Goal: Transaction & Acquisition: Book appointment/travel/reservation

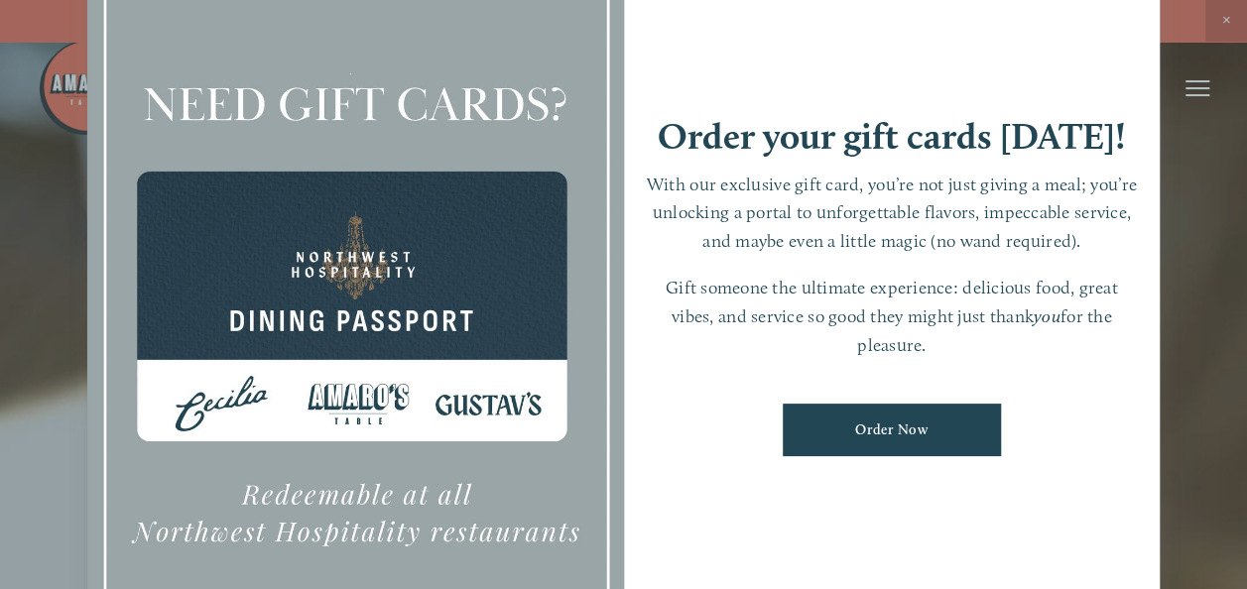
click at [1197, 139] on div at bounding box center [623, 294] width 1247 height 589
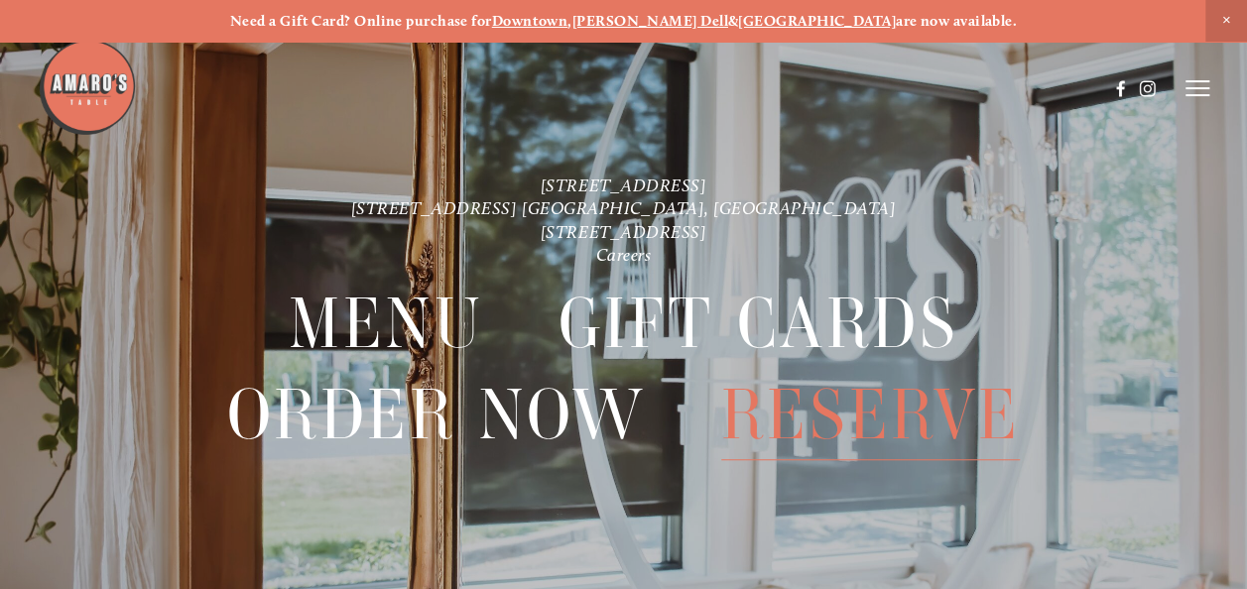
drag, startPoint x: 833, startPoint y: 416, endPoint x: 784, endPoint y: 399, distance: 52.4
click at [784, 399] on span "Reserve" at bounding box center [871, 415] width 300 height 90
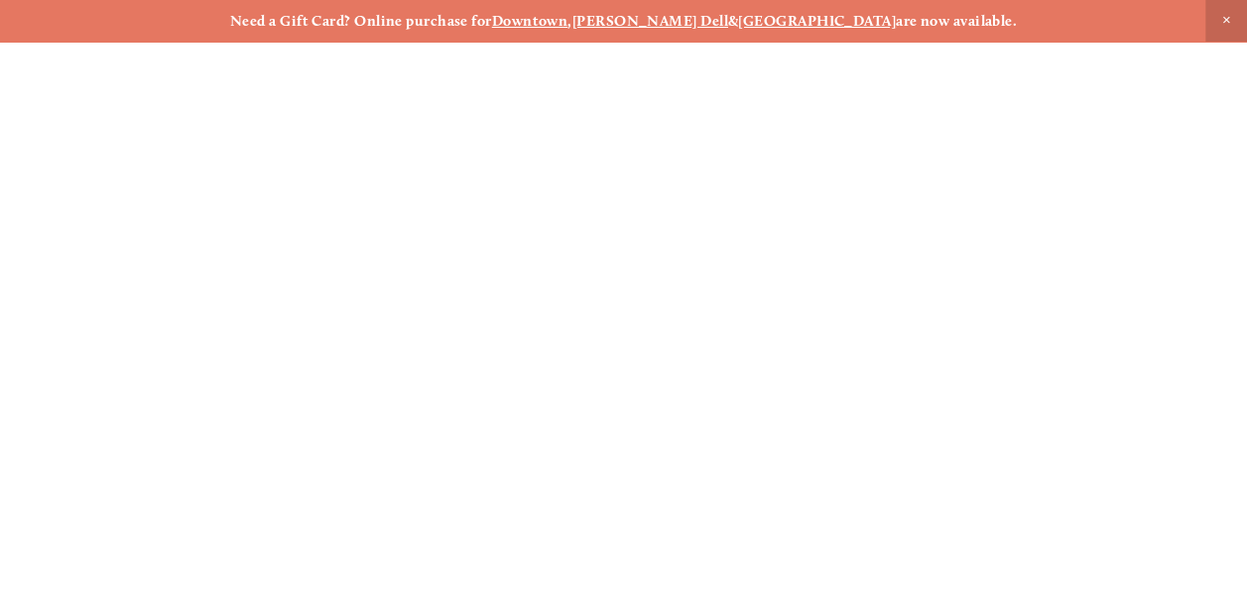
click at [784, 399] on span "Reserve" at bounding box center [871, 415] width 300 height 90
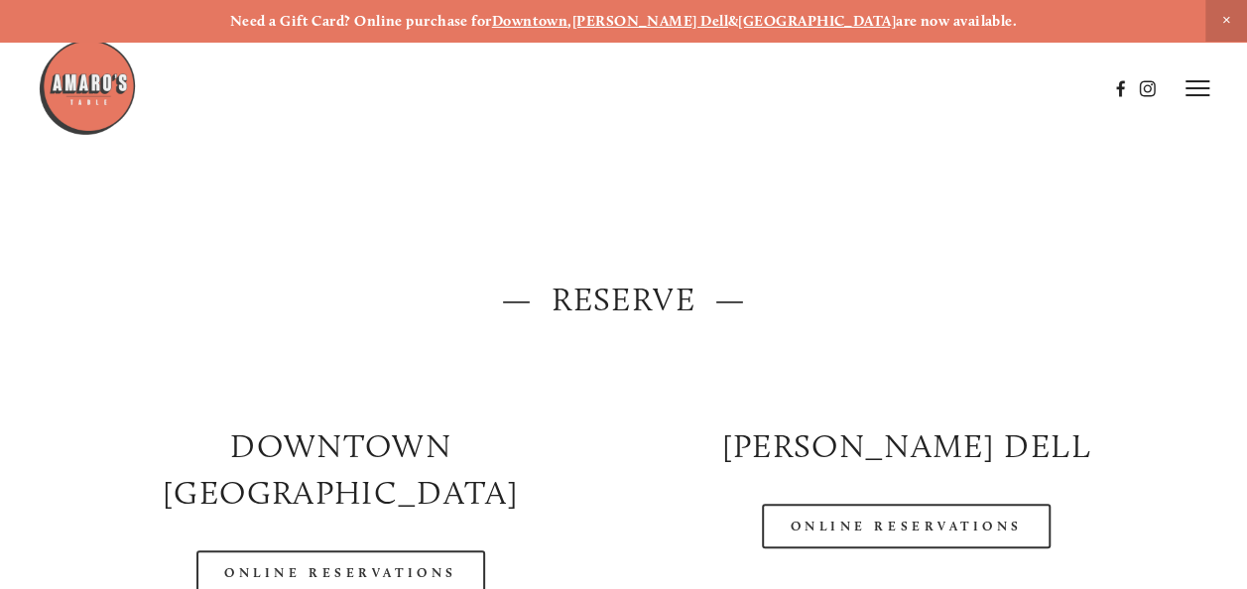
drag, startPoint x: 1255, startPoint y: 97, endPoint x: 623, endPoint y: 403, distance: 702.1
click at [623, 403] on div at bounding box center [623, 372] width 1131 height 67
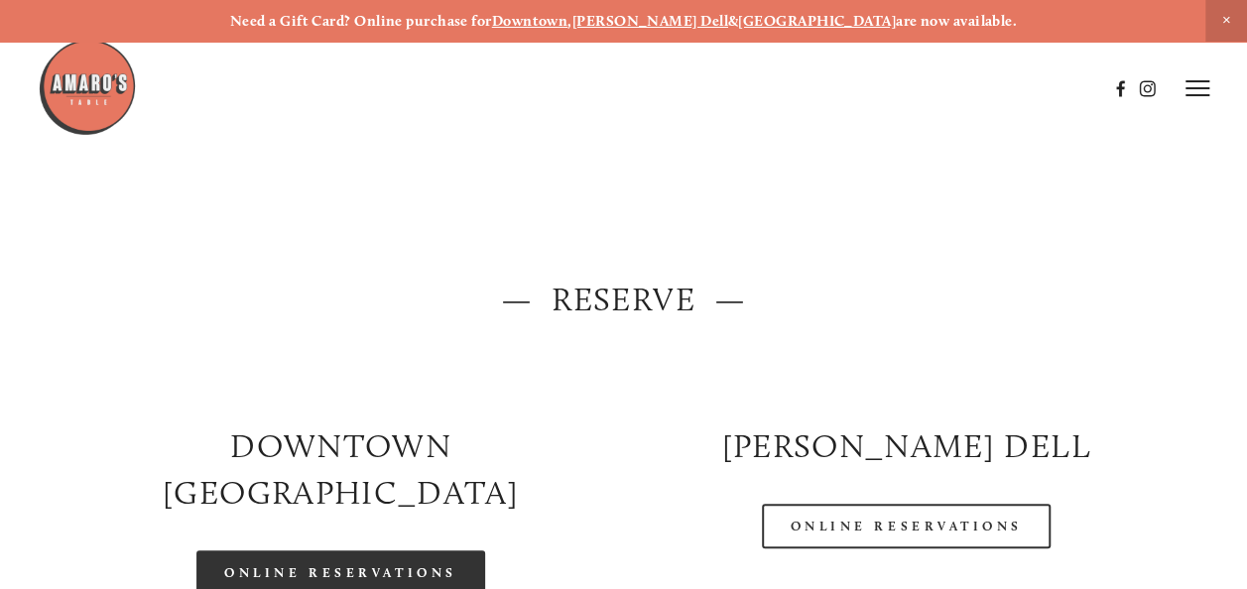
click at [339, 551] on link "Online Reservations" at bounding box center [340, 573] width 288 height 45
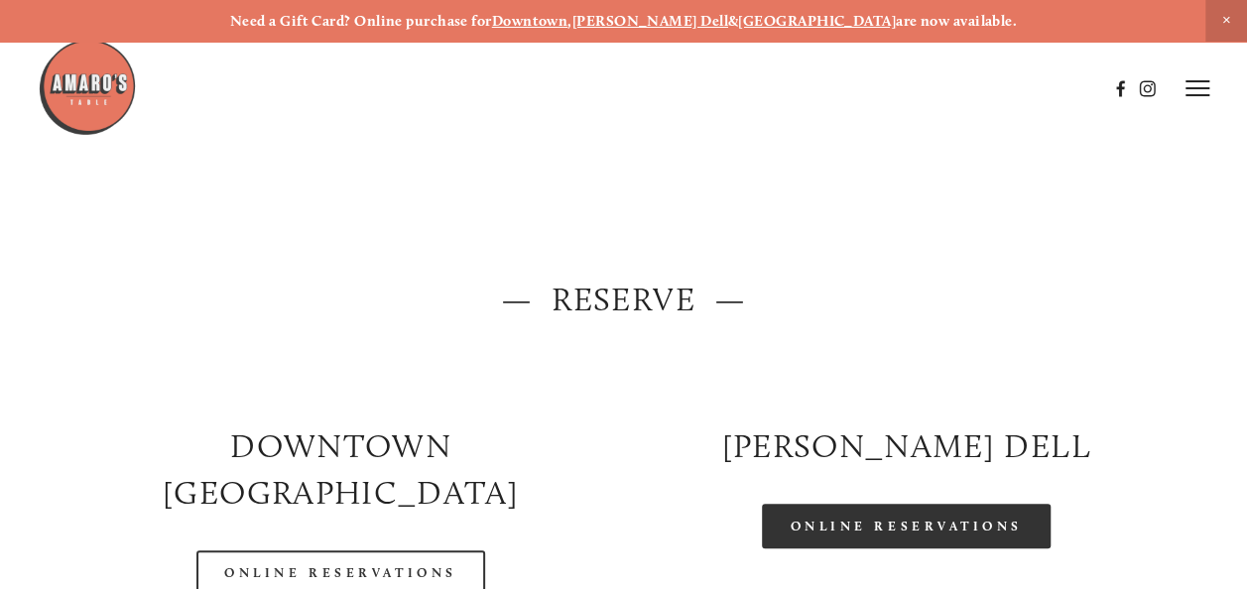
click at [887, 534] on link "Online Reservations" at bounding box center [906, 526] width 288 height 45
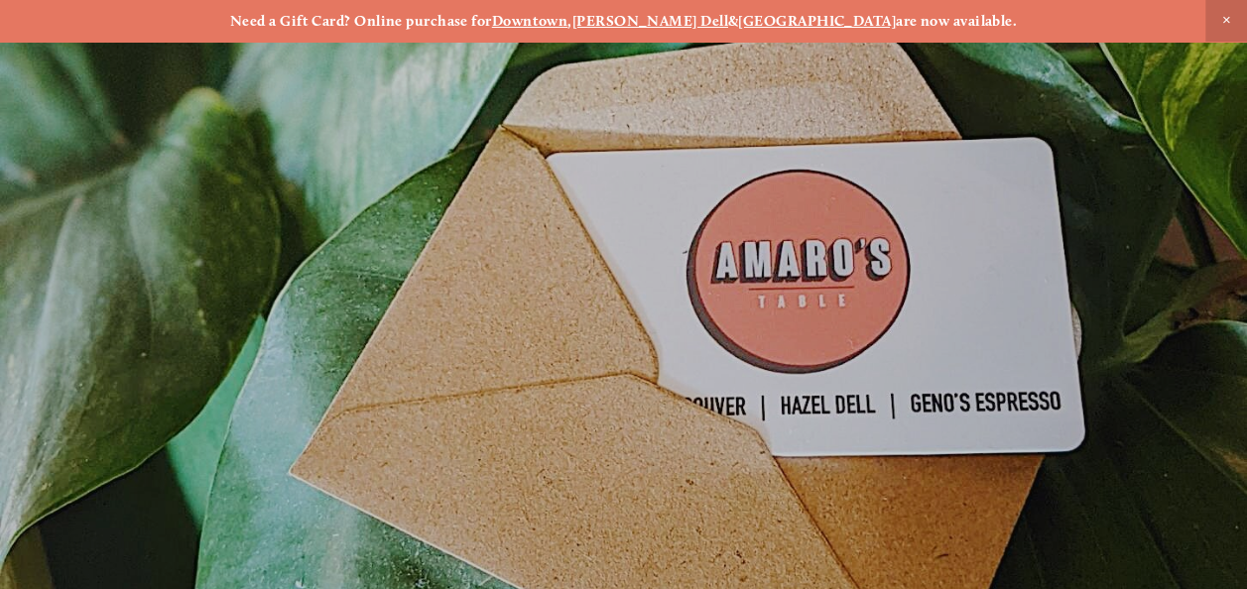
scroll to position [42, 0]
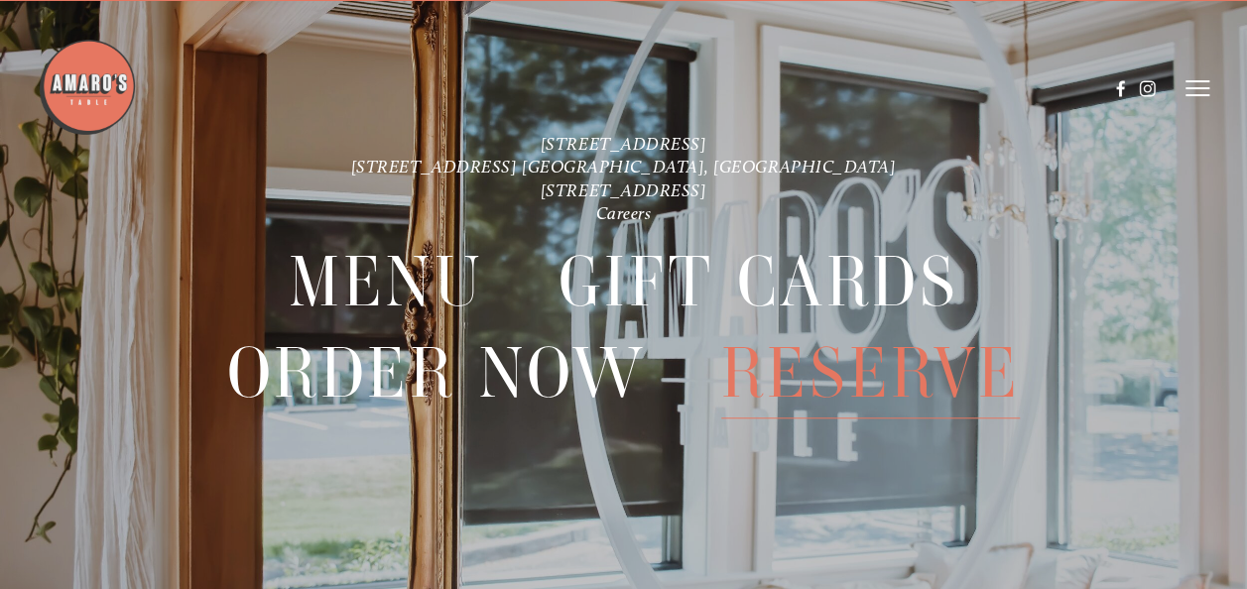
click at [806, 382] on span "Reserve" at bounding box center [871, 373] width 300 height 90
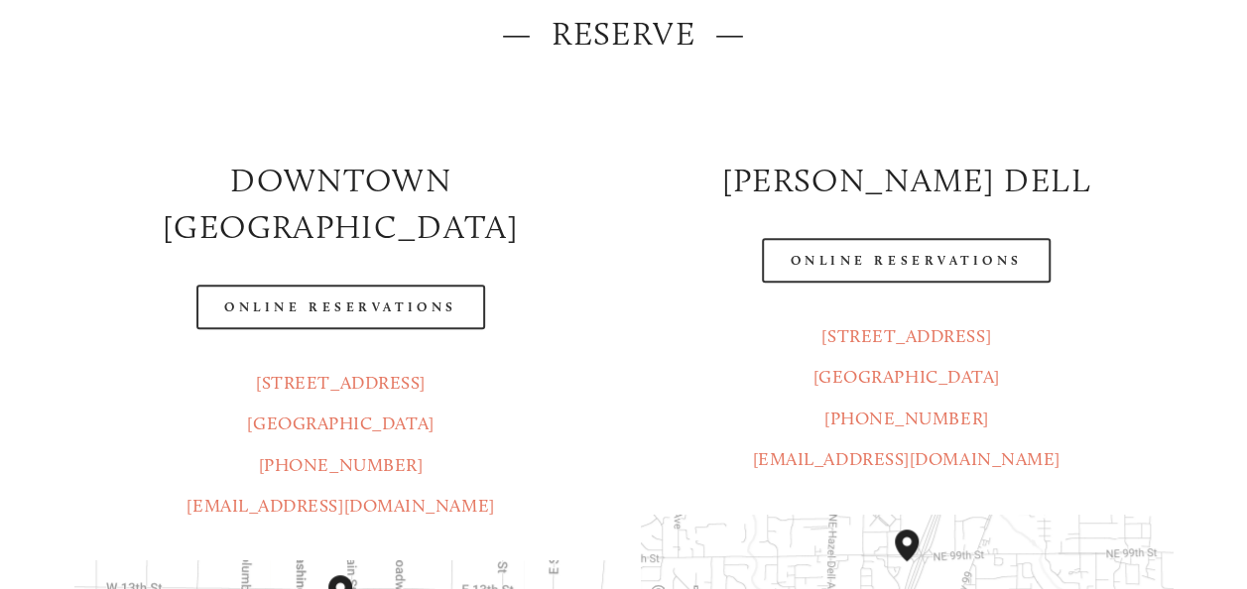
scroll to position [298, 0]
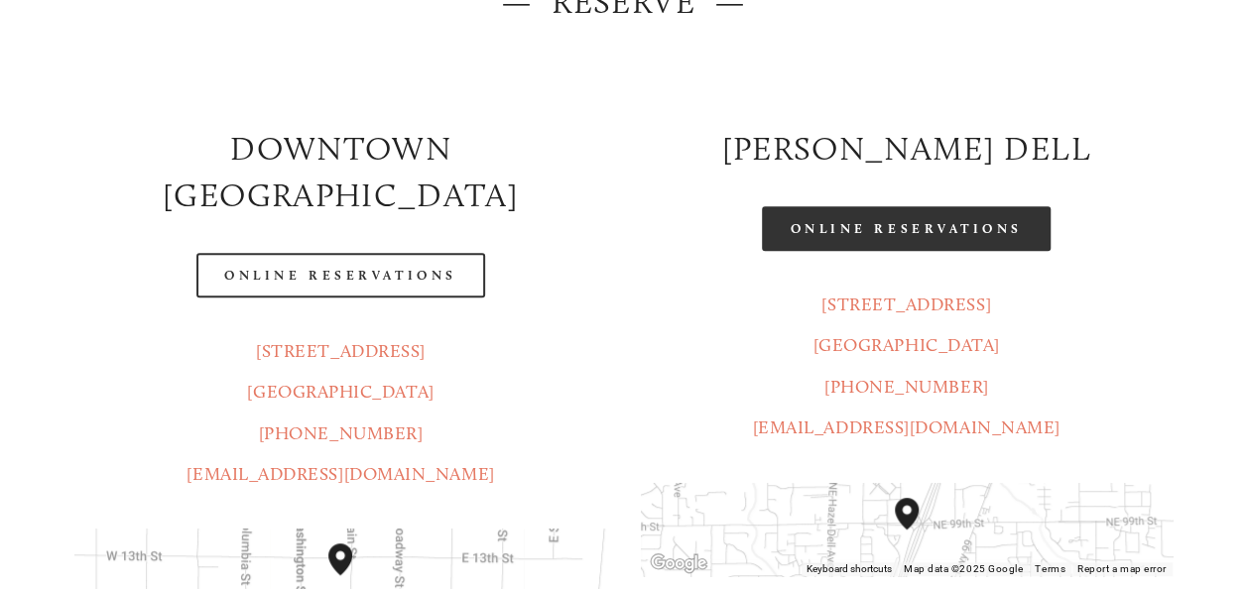
click at [921, 234] on link "Online Reservations" at bounding box center [906, 228] width 288 height 45
